Goal: Task Accomplishment & Management: Manage account settings

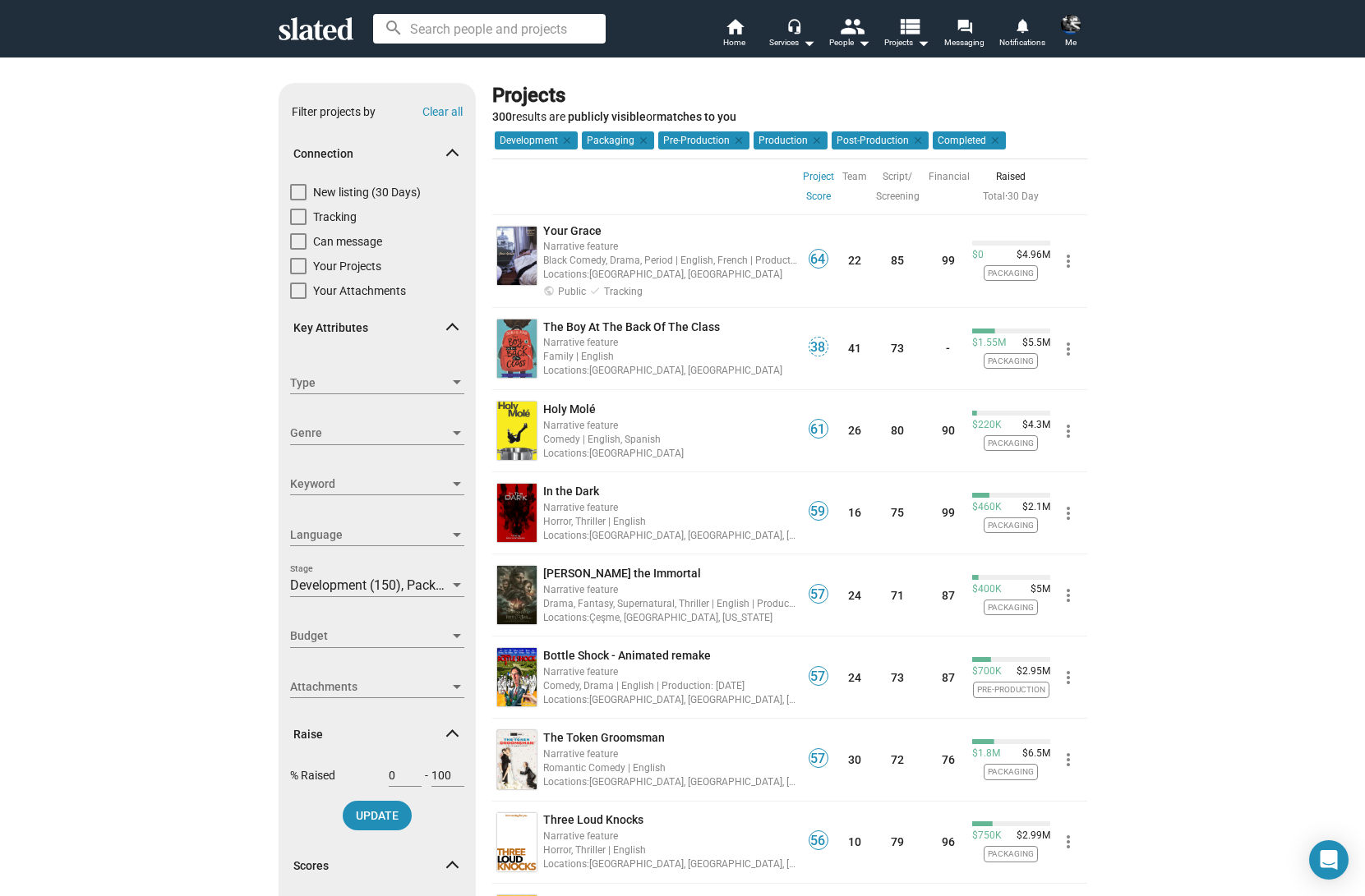
click at [1070, 38] on span "Me" at bounding box center [1070, 42] width 11 height 20
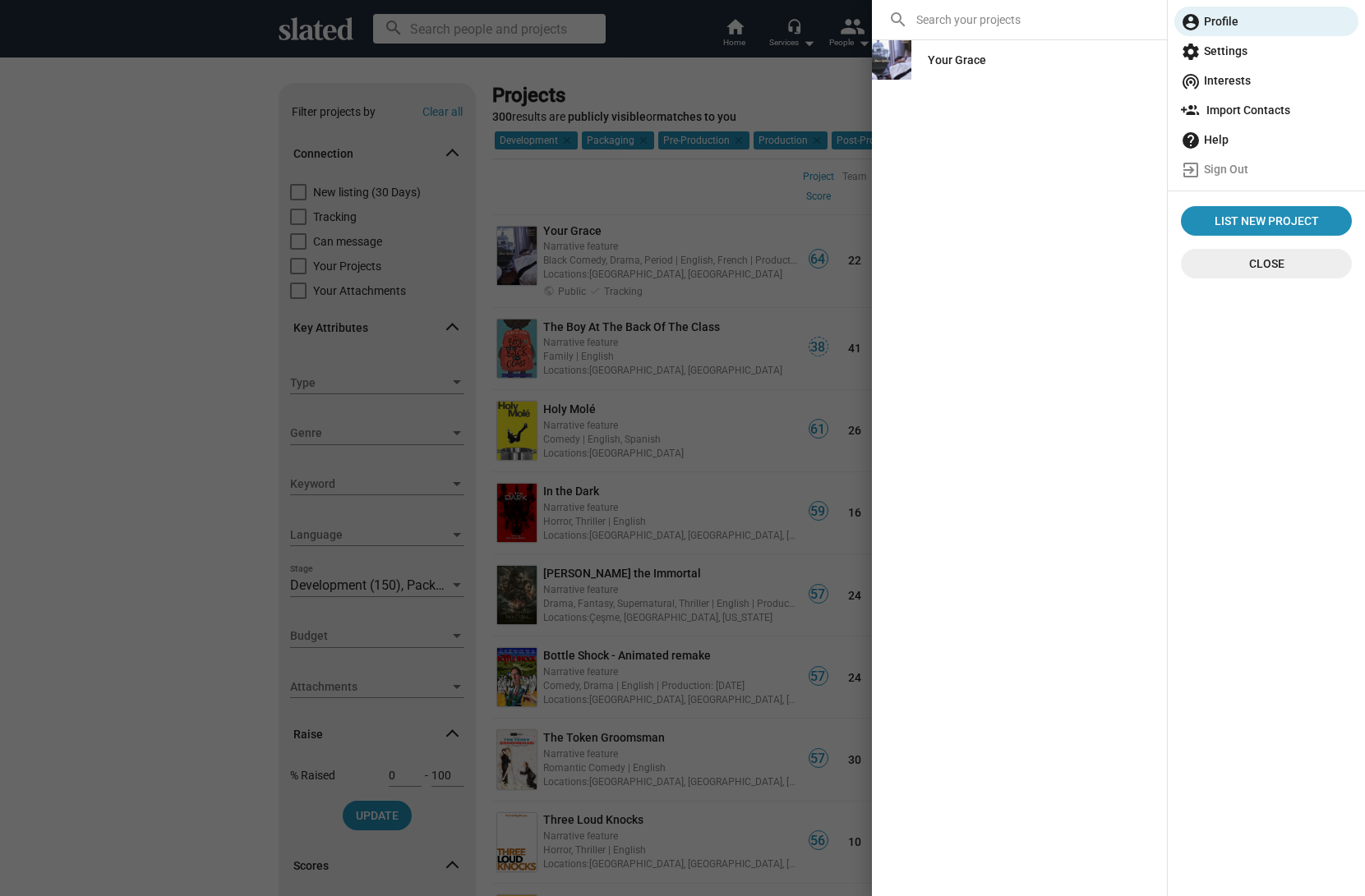
click at [1228, 55] on span "settings Settings" at bounding box center [1266, 50] width 171 height 30
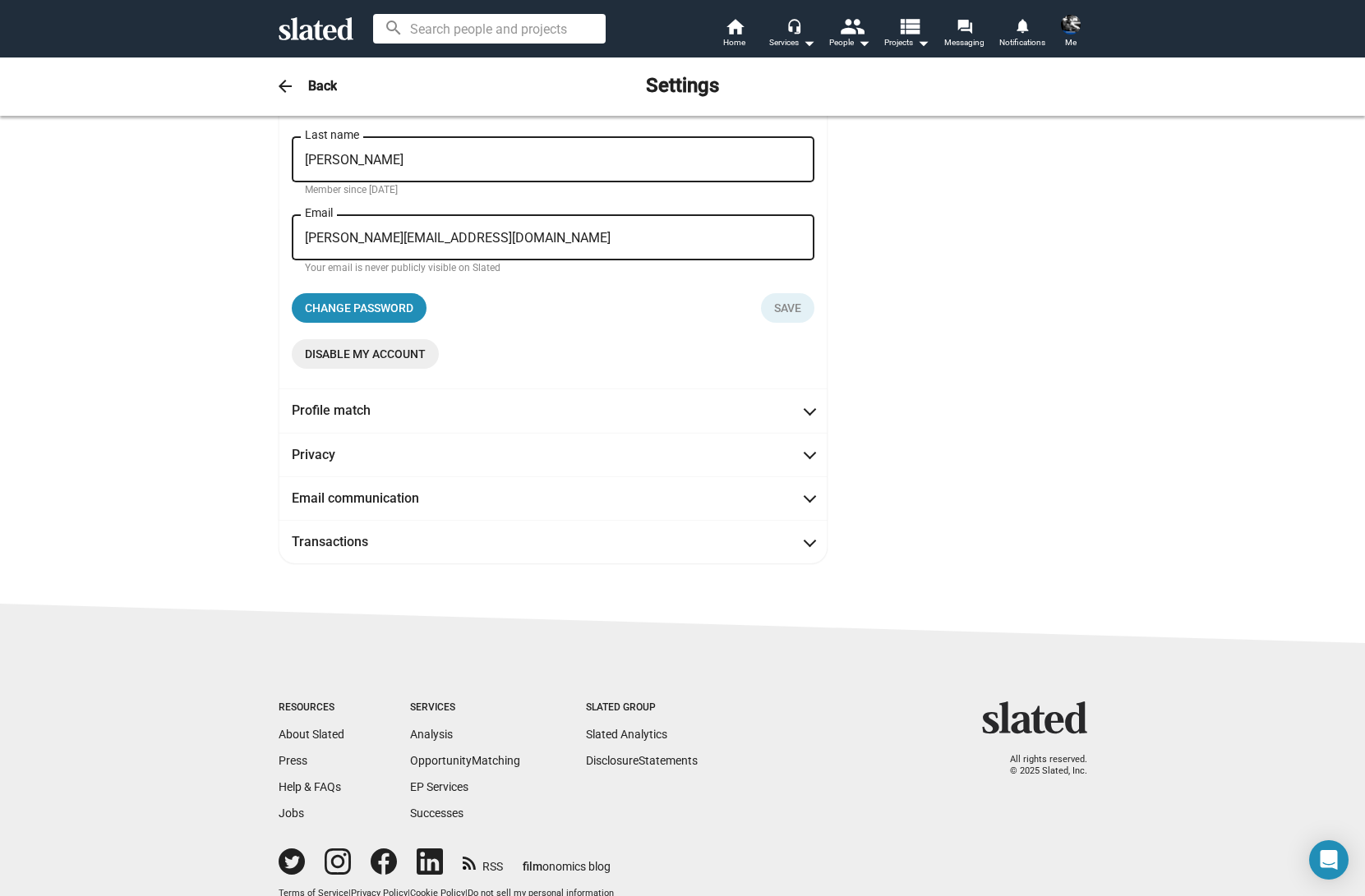
scroll to position [146, 0]
click at [808, 544] on span at bounding box center [809, 540] width 9 height 16
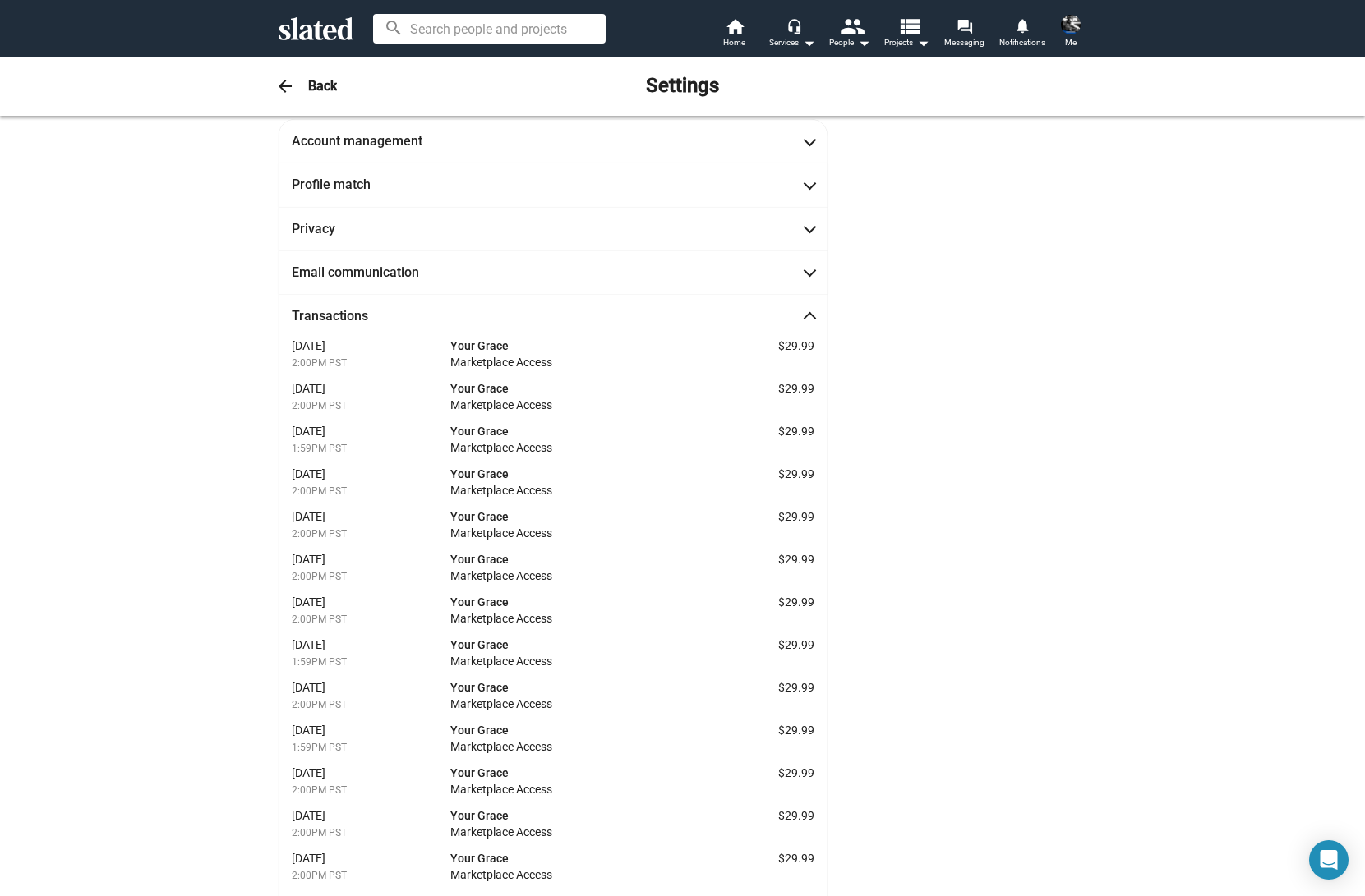
scroll to position [0, 0]
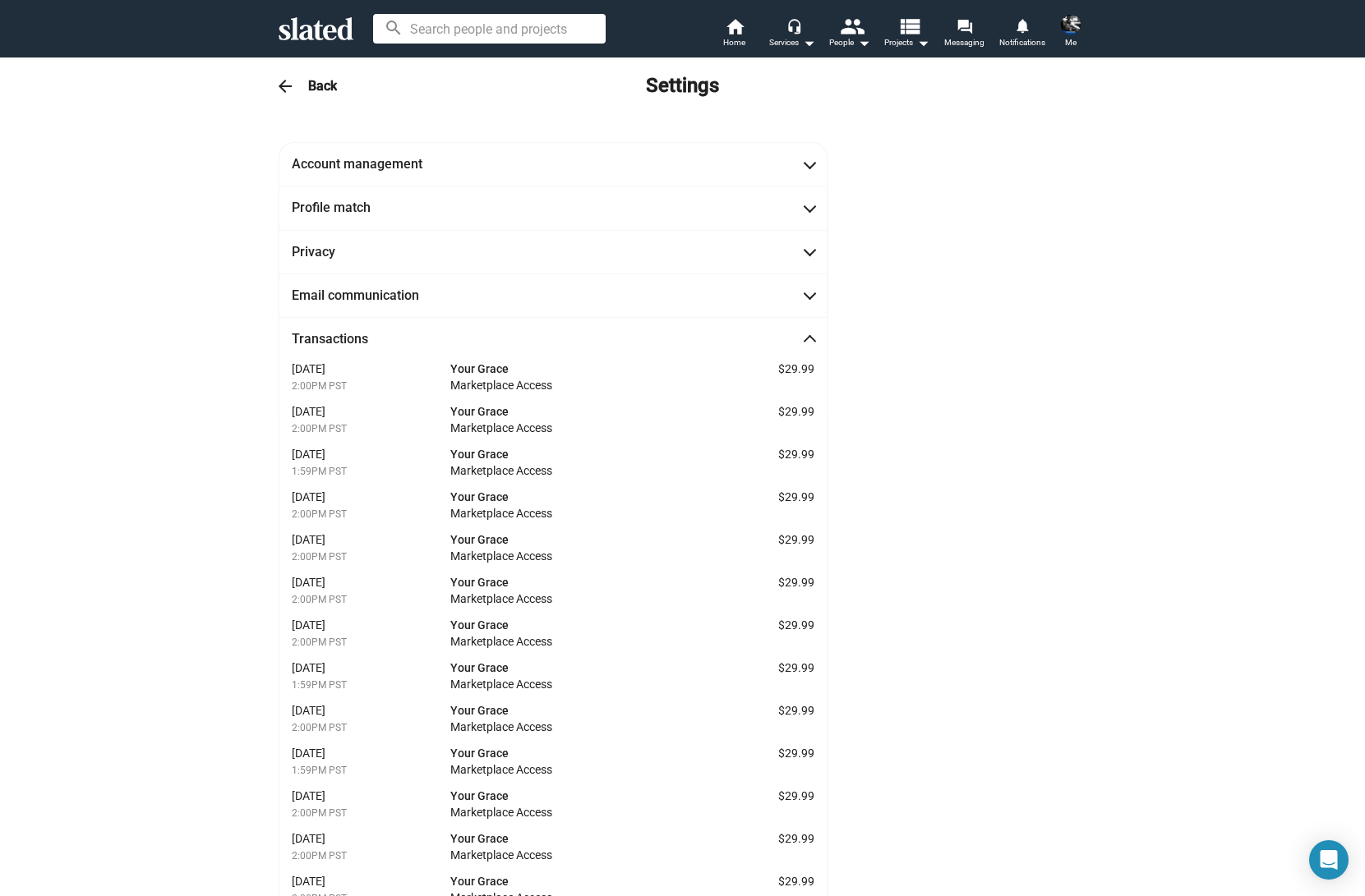
click at [807, 340] on span at bounding box center [809, 341] width 9 height 16
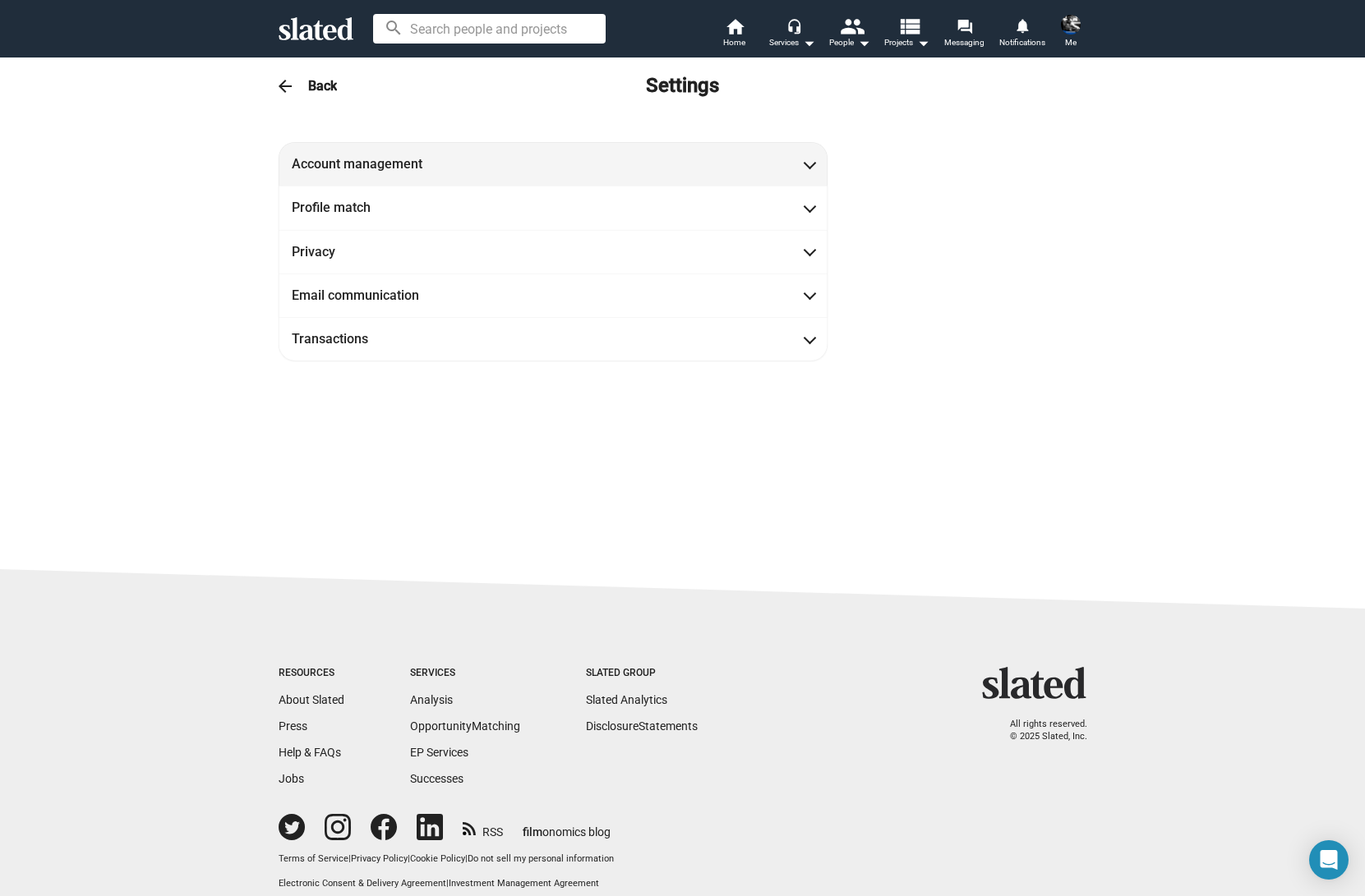
click at [810, 168] on span at bounding box center [809, 162] width 9 height 16
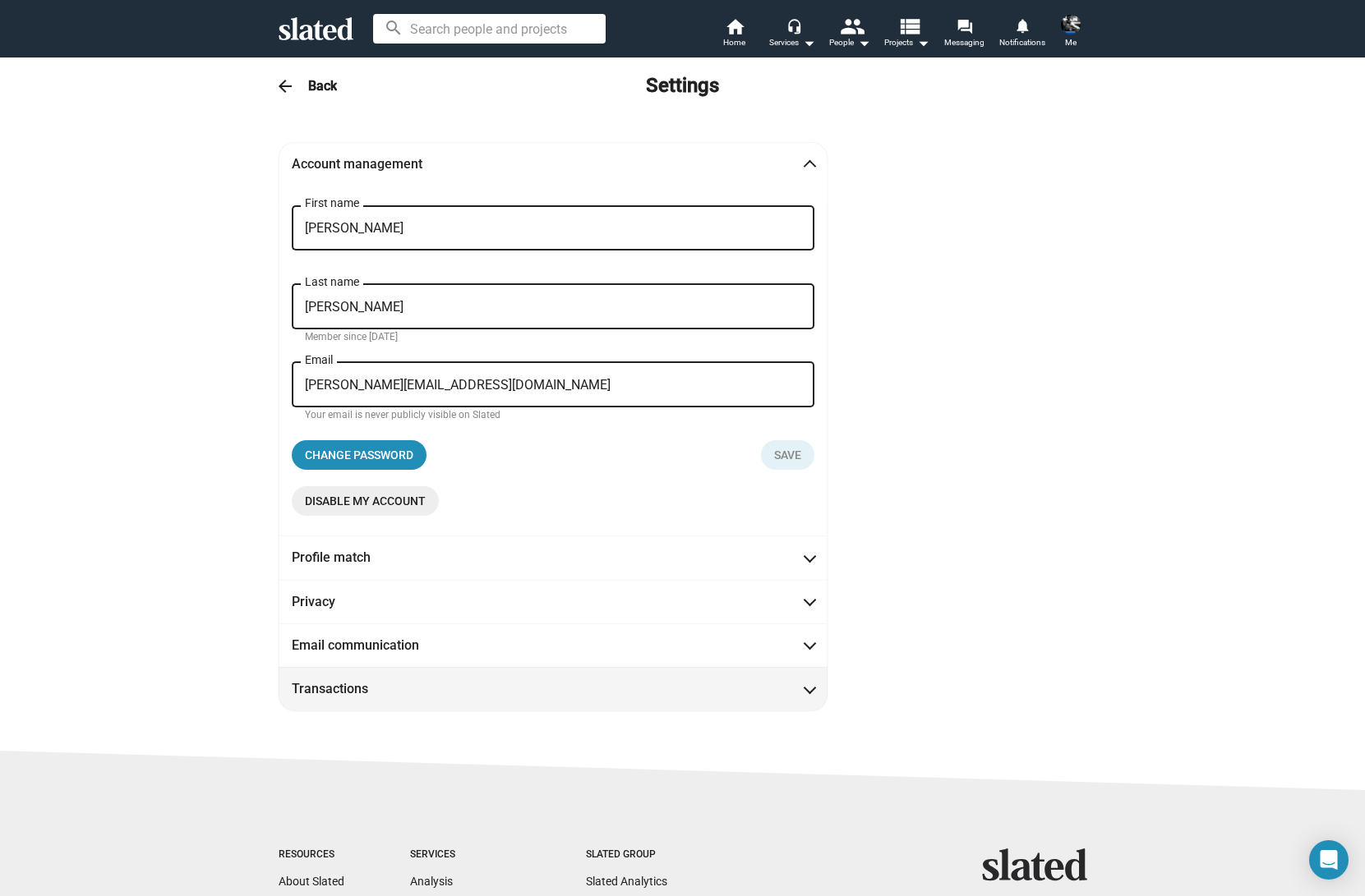
click at [806, 687] on span at bounding box center [809, 687] width 9 height 16
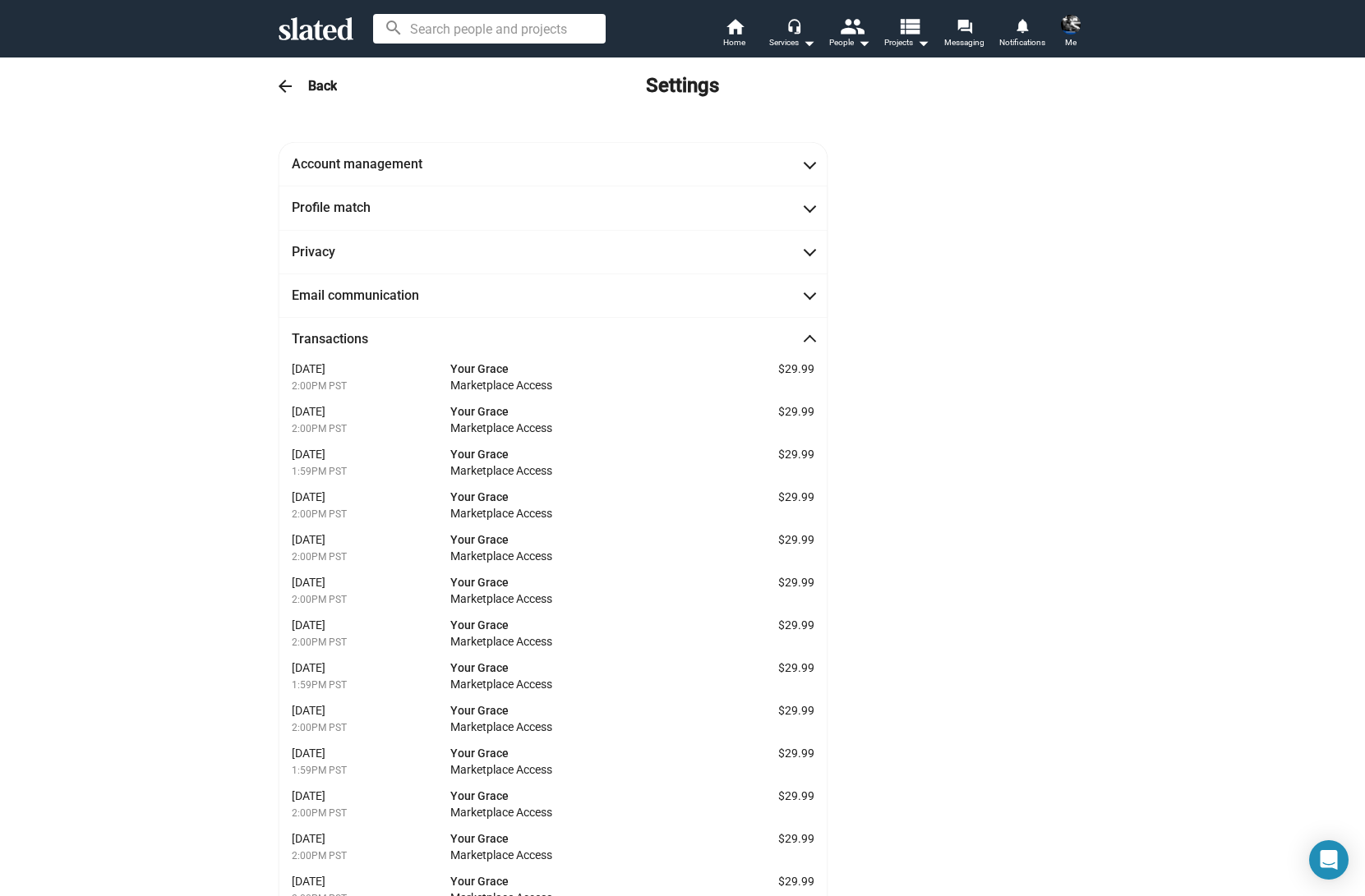
click at [810, 334] on span at bounding box center [809, 341] width 9 height 16
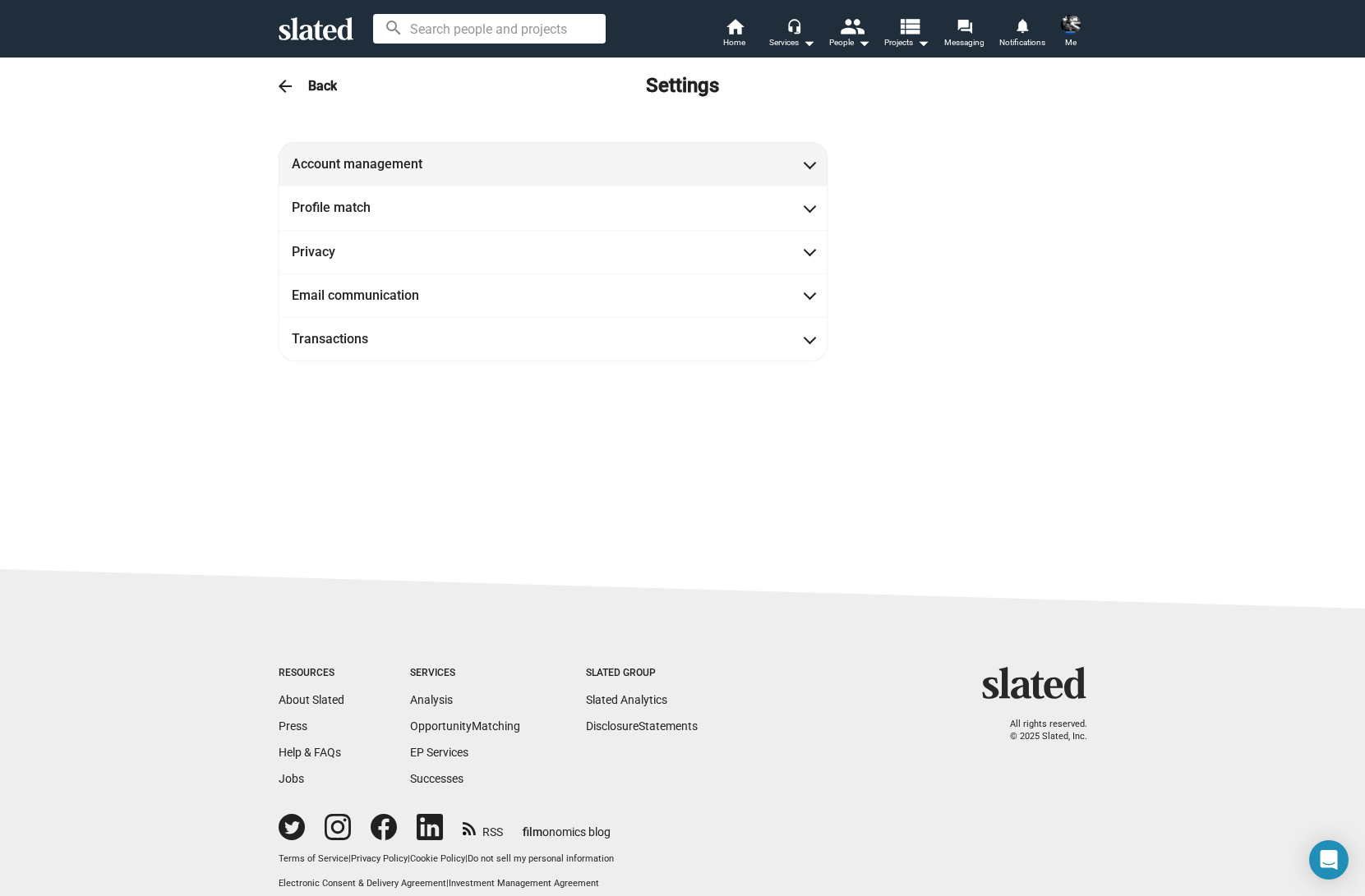
click at [805, 167] on span at bounding box center [809, 162] width 9 height 16
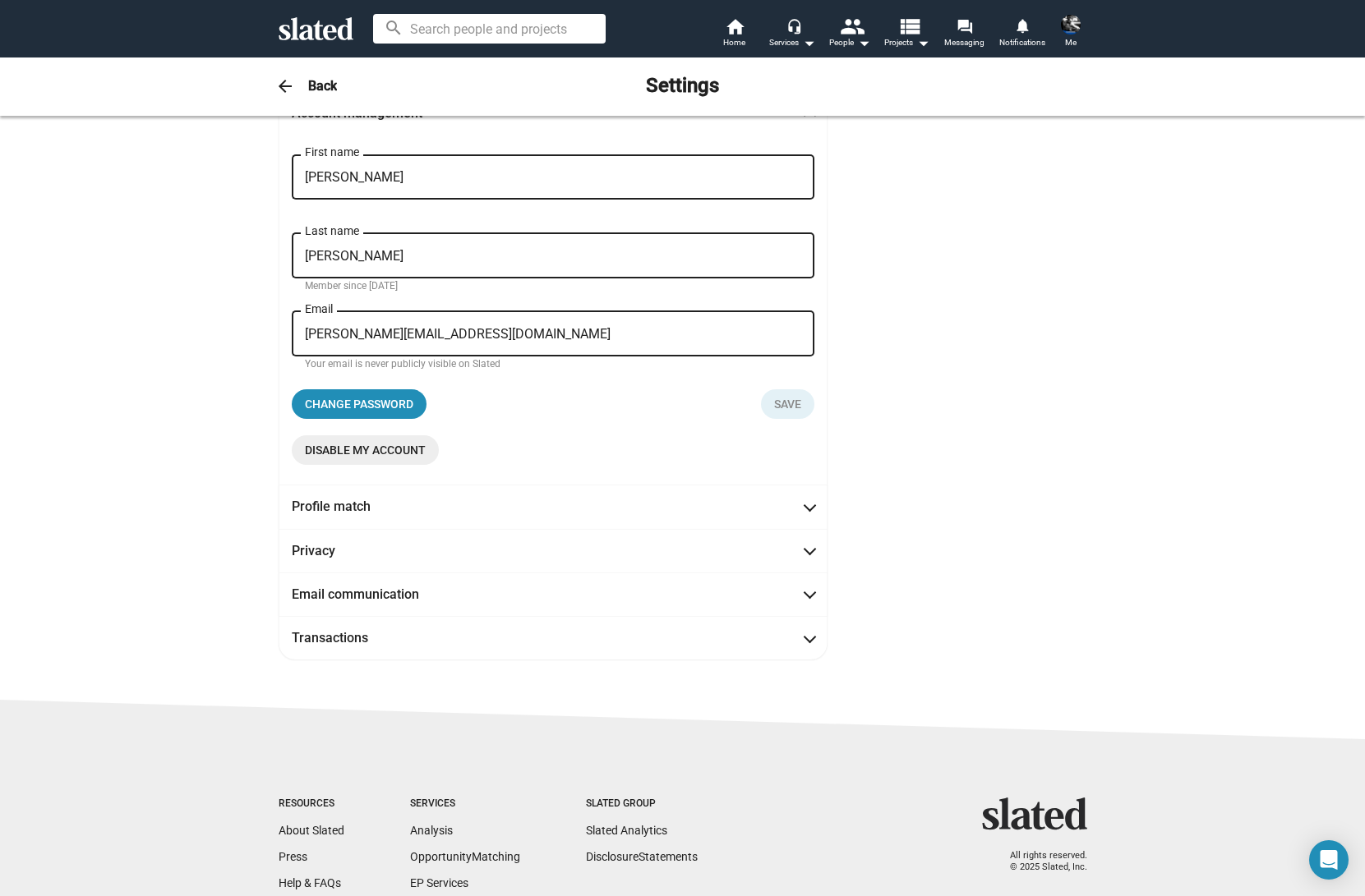
scroll to position [83, 0]
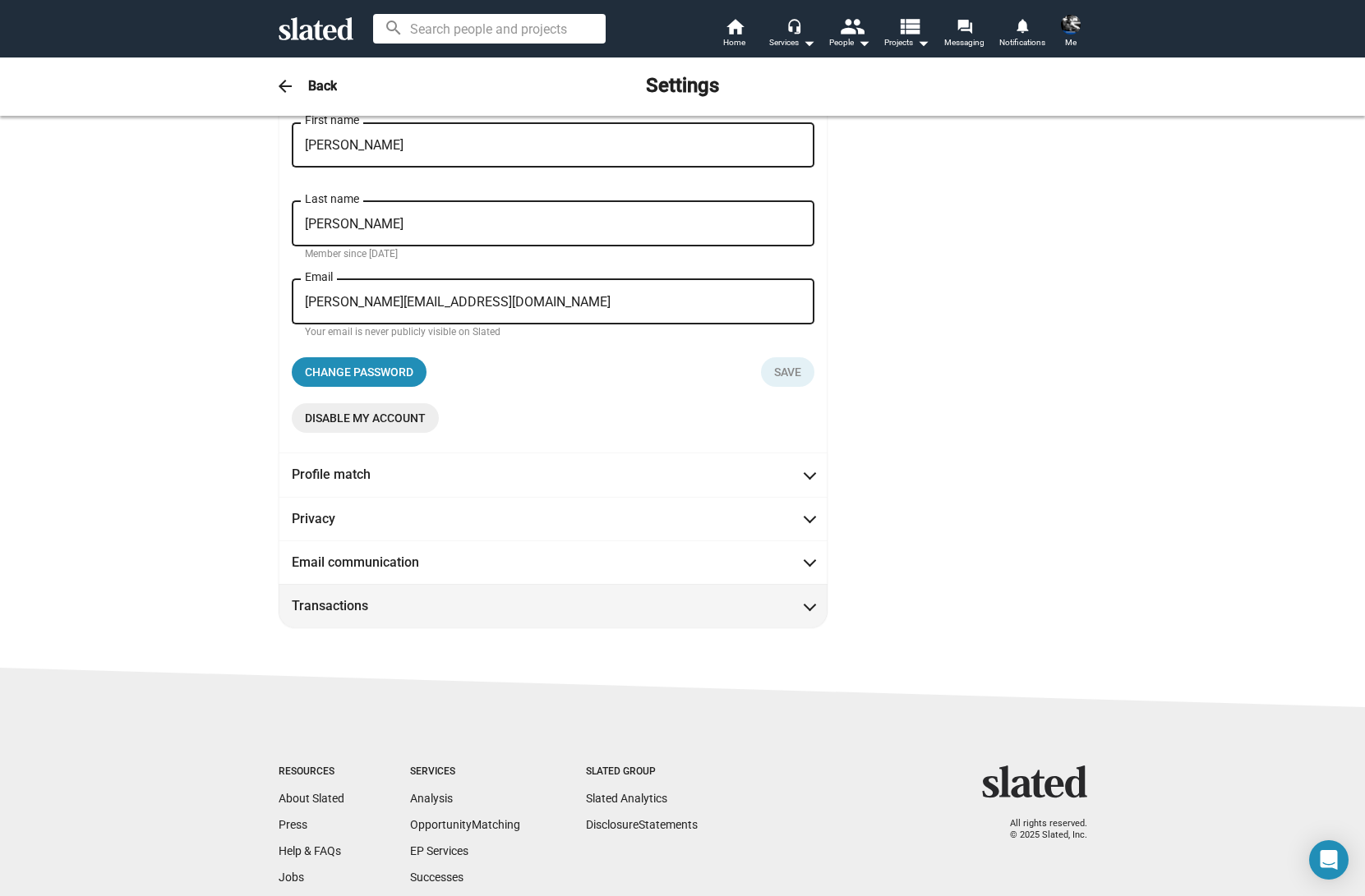
click at [809, 607] on span at bounding box center [809, 604] width 9 height 16
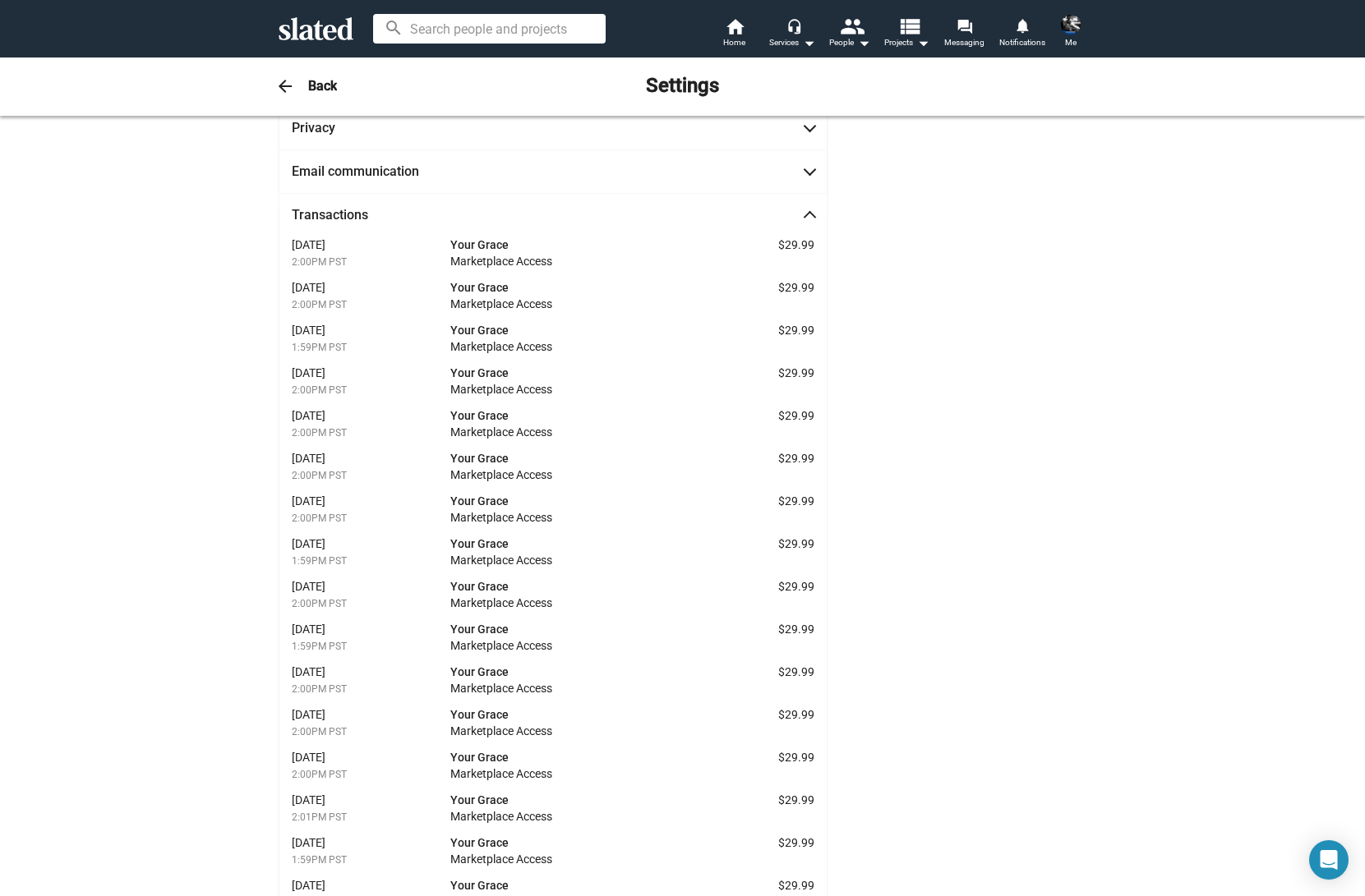
scroll to position [0, 0]
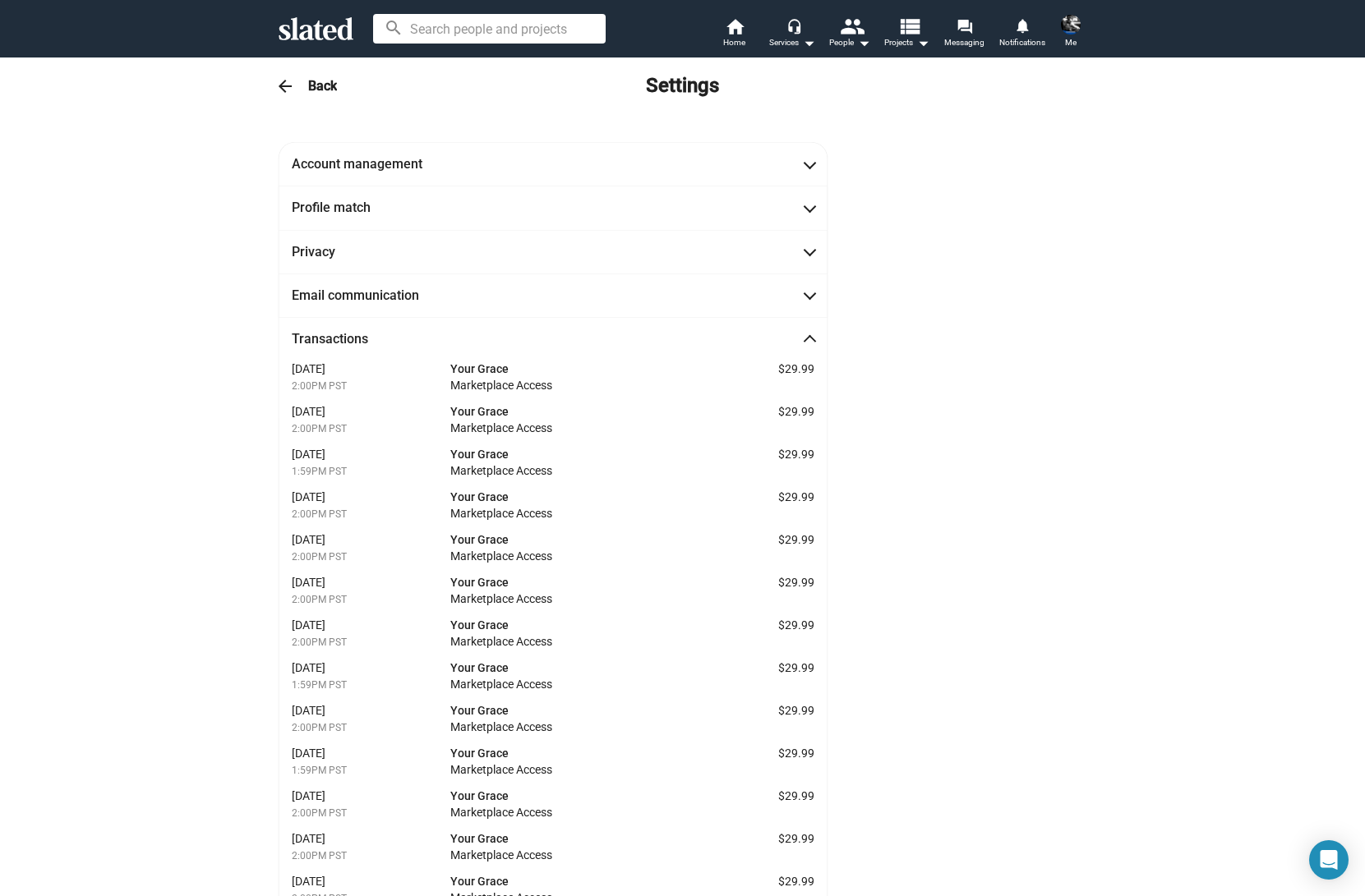
click at [807, 336] on span at bounding box center [809, 341] width 9 height 16
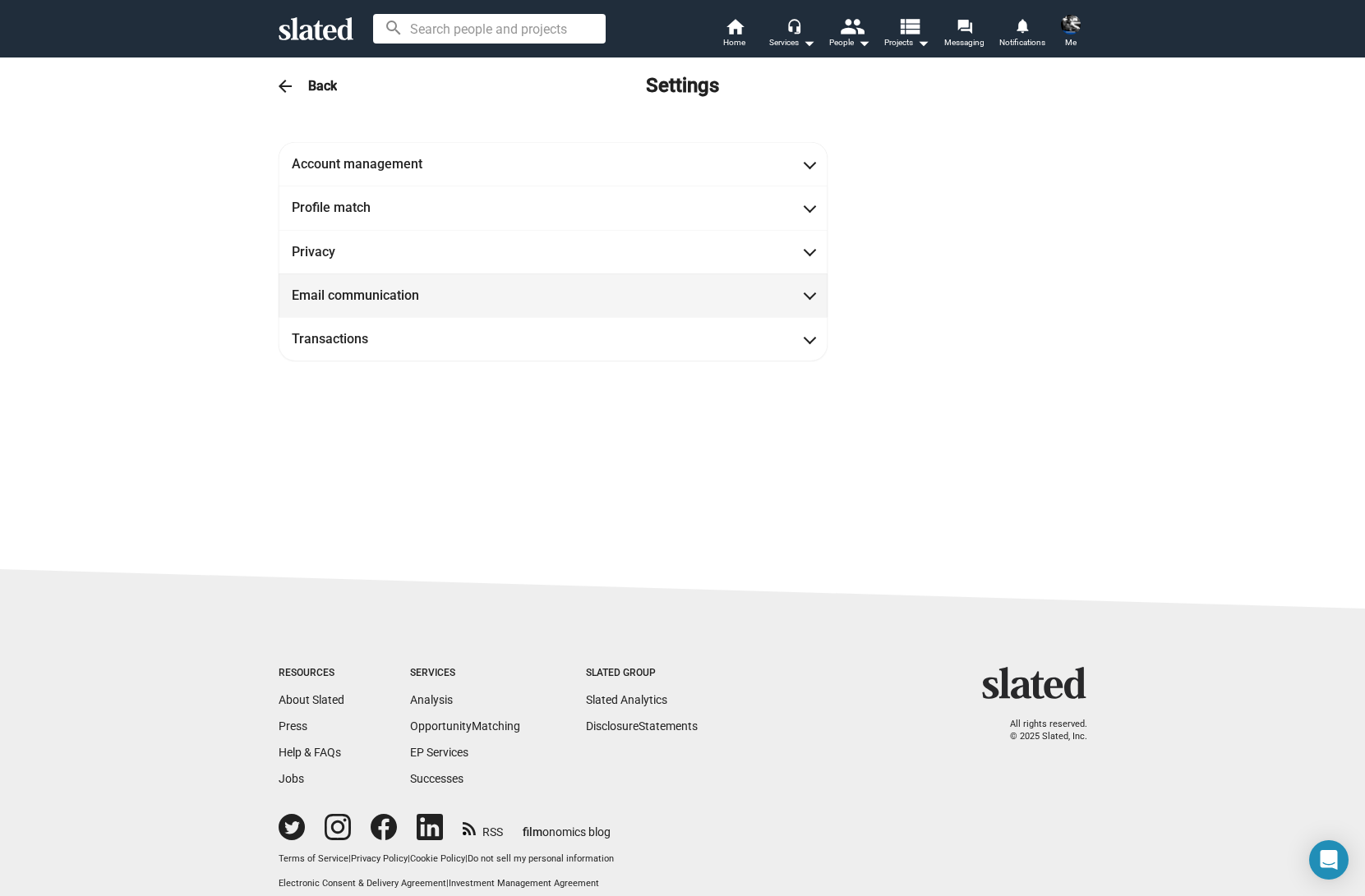
click at [807, 298] on span at bounding box center [809, 293] width 9 height 16
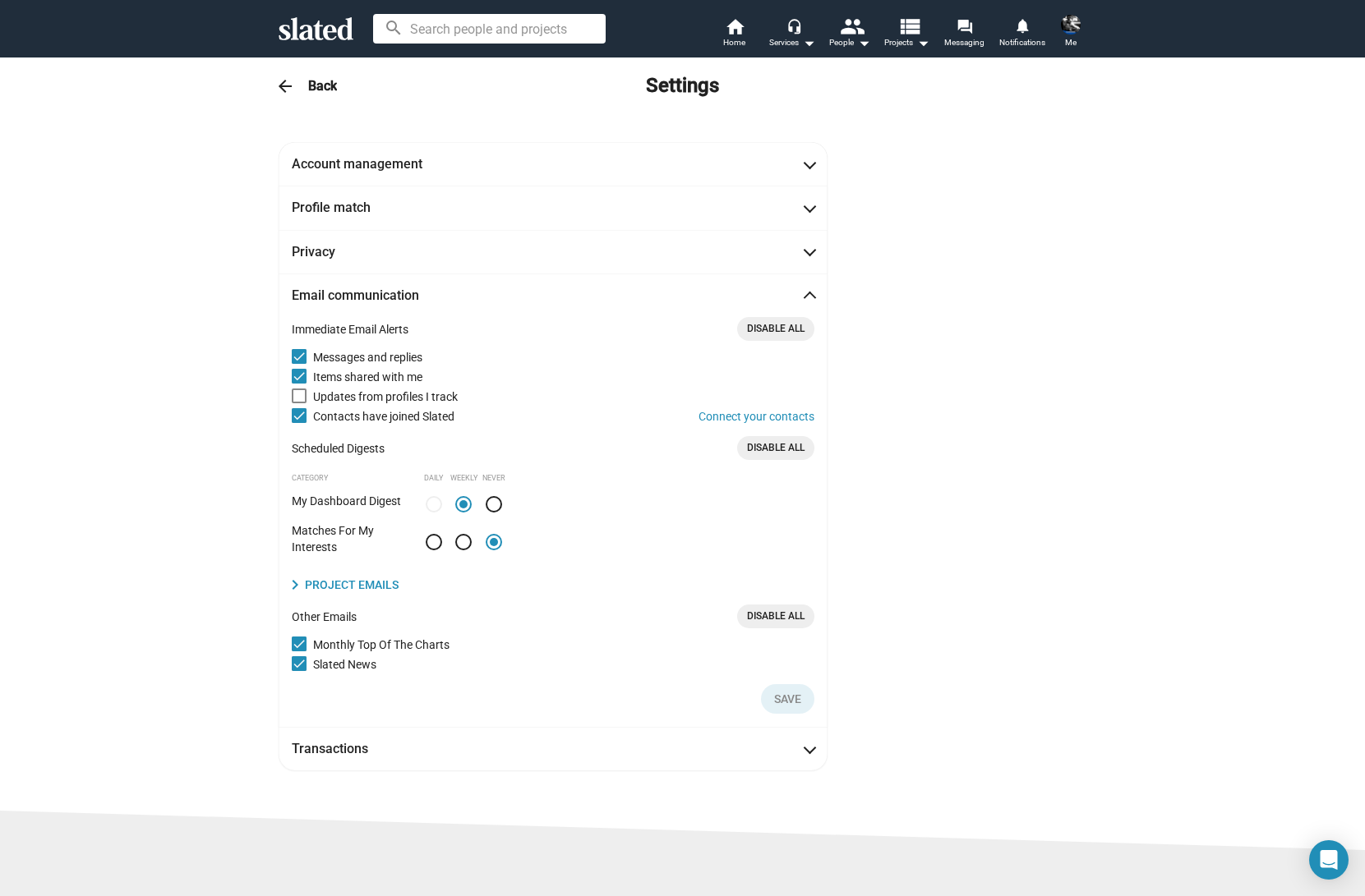
click at [460, 544] on span at bounding box center [463, 541] width 16 height 16
click at [460, 544] on input "radio" at bounding box center [463, 541] width 16 height 16
radio input "true"
click at [789, 698] on span "Save" at bounding box center [788, 699] width 27 height 30
click at [284, 84] on mat-icon "arrow_back" at bounding box center [285, 85] width 20 height 20
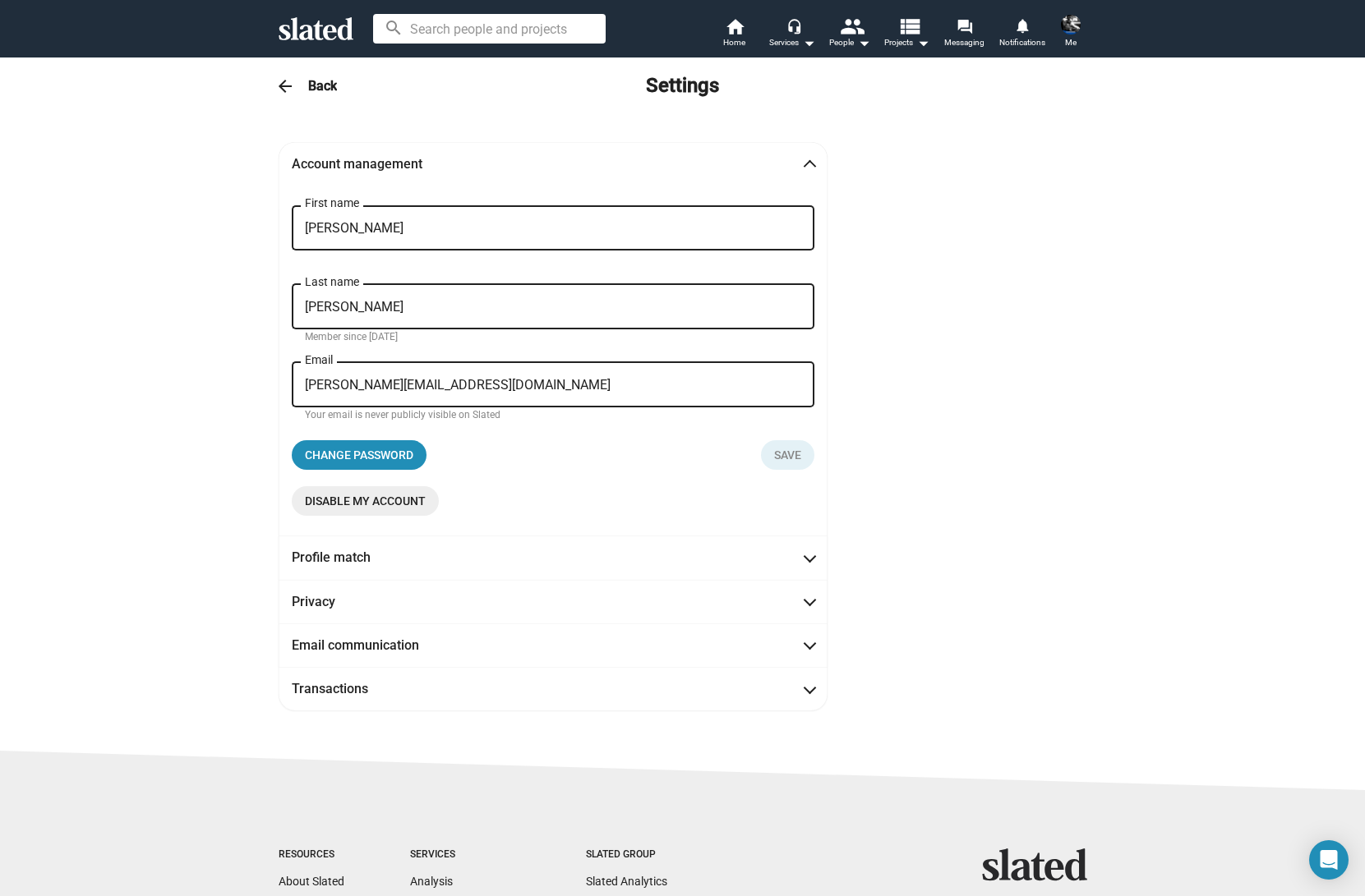
click at [288, 87] on mat-icon "arrow_back" at bounding box center [285, 85] width 20 height 20
